Goal: Task Accomplishment & Management: Complete application form

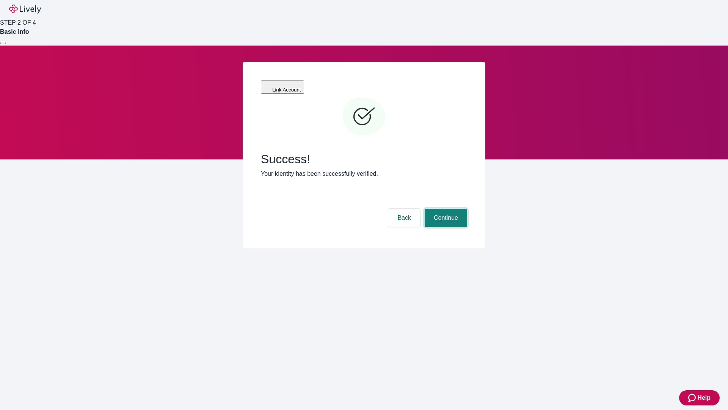
click at [445, 209] on button "Continue" at bounding box center [446, 218] width 42 height 18
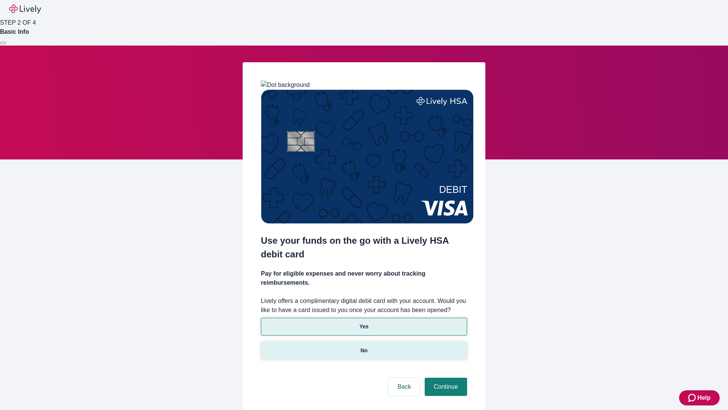
click at [364, 346] on p "No" at bounding box center [364, 350] width 7 height 8
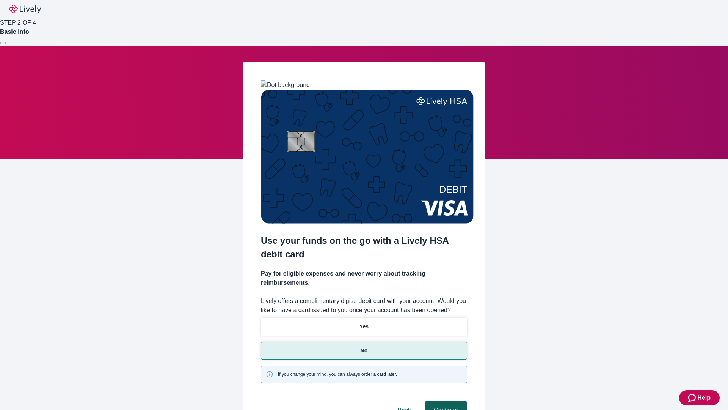
click at [445, 401] on button "Continue" at bounding box center [446, 410] width 42 height 18
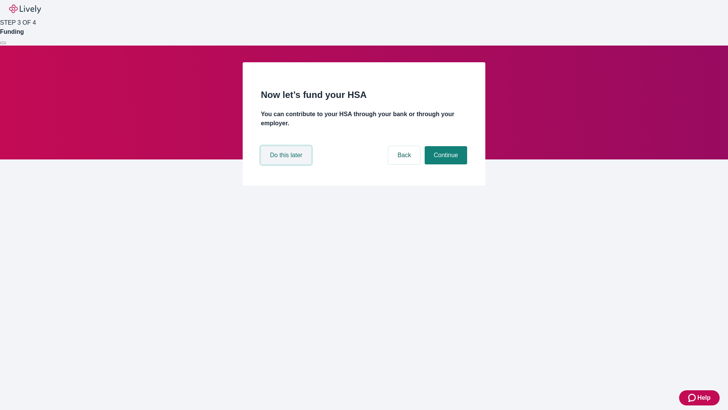
click at [287, 164] on button "Do this later" at bounding box center [286, 155] width 50 height 18
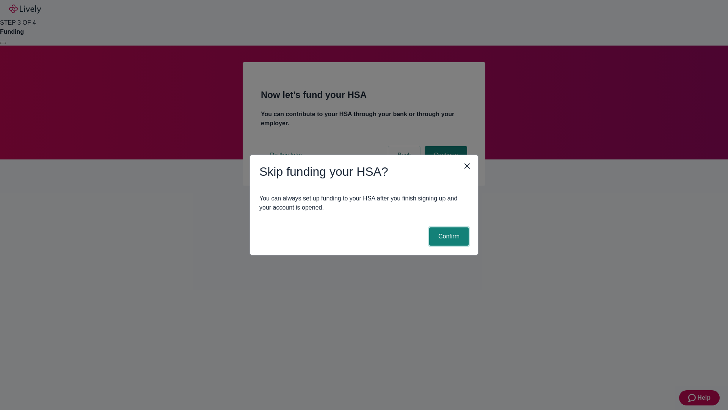
click at [448, 236] on button "Confirm" at bounding box center [448, 236] width 39 height 18
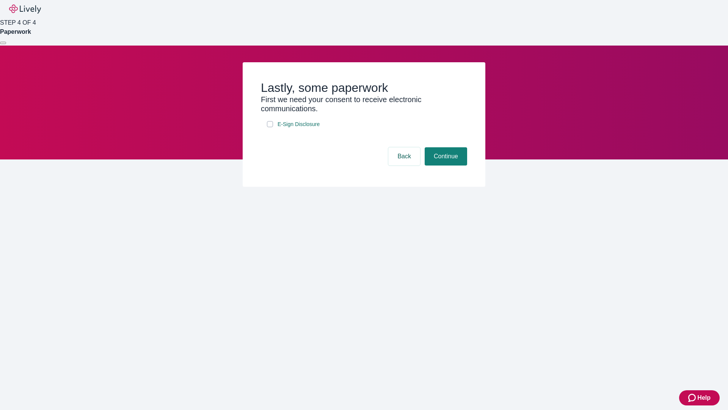
click at [270, 127] on input "E-Sign Disclosure" at bounding box center [270, 124] width 6 height 6
checkbox input "true"
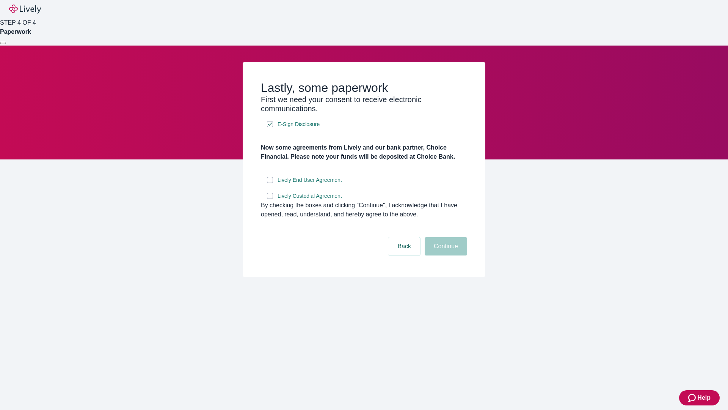
click at [270, 183] on input "Lively End User Agreement" at bounding box center [270, 180] width 6 height 6
checkbox input "true"
click at [270, 199] on input "Lively Custodial Agreement" at bounding box center [270, 196] width 6 height 6
checkbox input "true"
click at [445, 255] on button "Continue" at bounding box center [446, 246] width 42 height 18
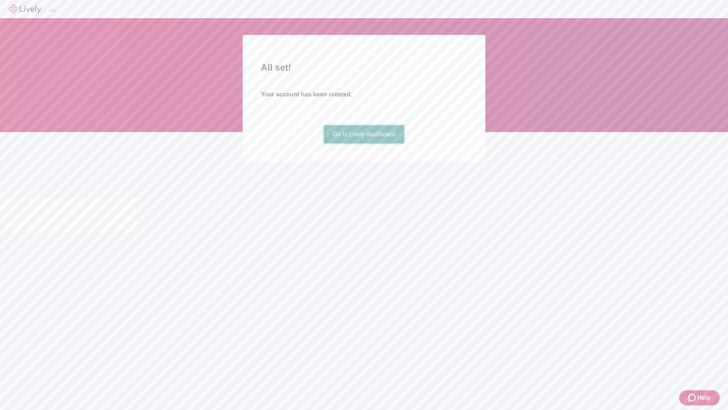
click at [364, 143] on link "Go to Lively dashboard" at bounding box center [364, 134] width 81 height 18
